Goal: Transaction & Acquisition: Purchase product/service

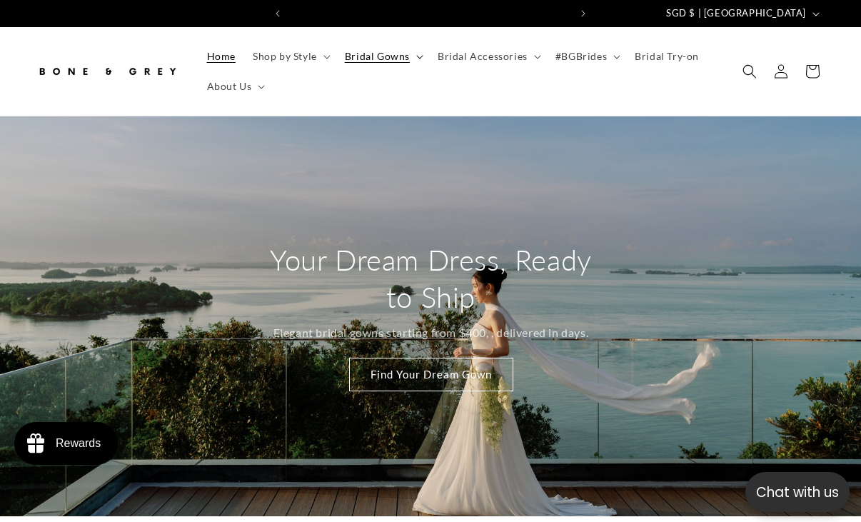
click at [421, 59] on icon at bounding box center [419, 57] width 7 height 4
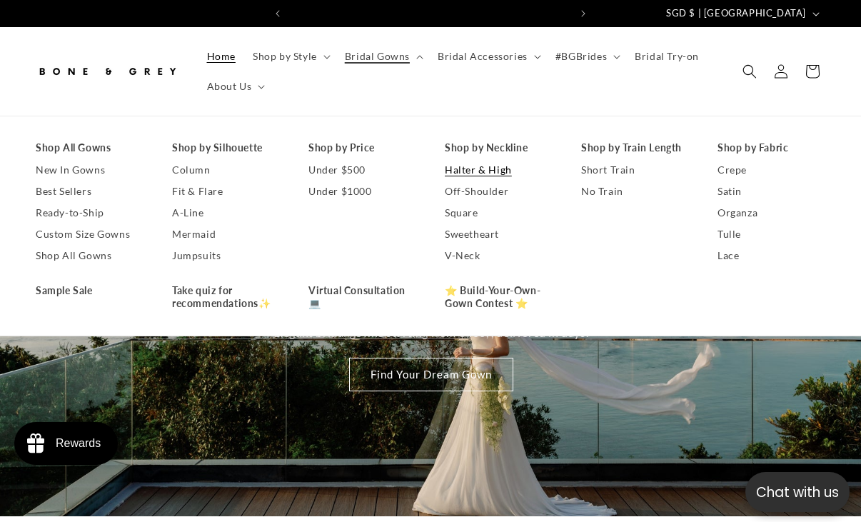
scroll to position [0, 280]
click at [486, 166] on link "Halter & High" at bounding box center [499, 169] width 108 height 21
